Goal: Transaction & Acquisition: Book appointment/travel/reservation

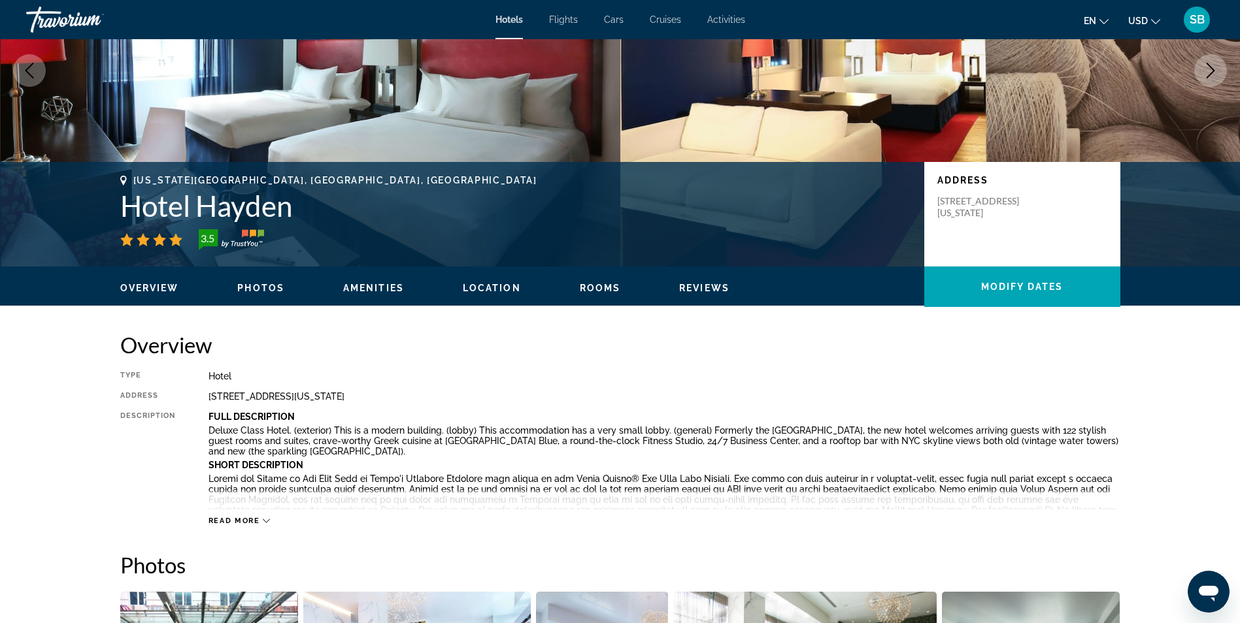
scroll to position [156, 0]
